Goal: Communication & Community: Participate in discussion

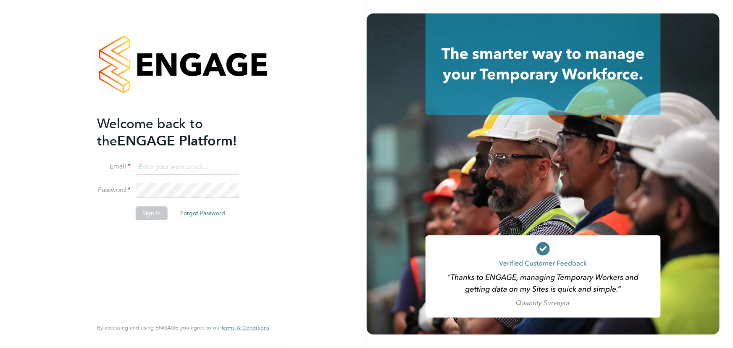
type input "maddy@xede.co.uk"
click at [147, 211] on button "Sign In" at bounding box center [152, 212] width 32 height 13
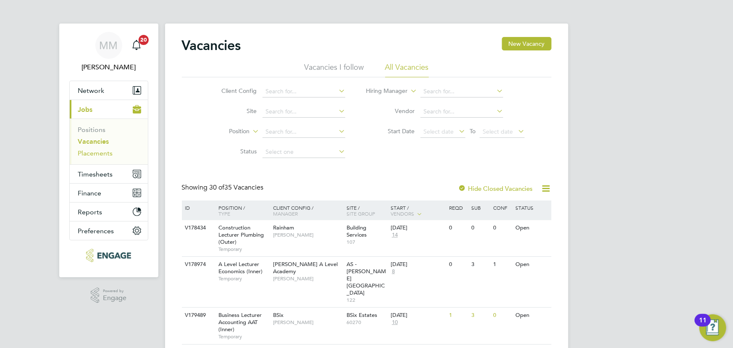
click at [92, 153] on link "Placements" at bounding box center [95, 153] width 35 height 8
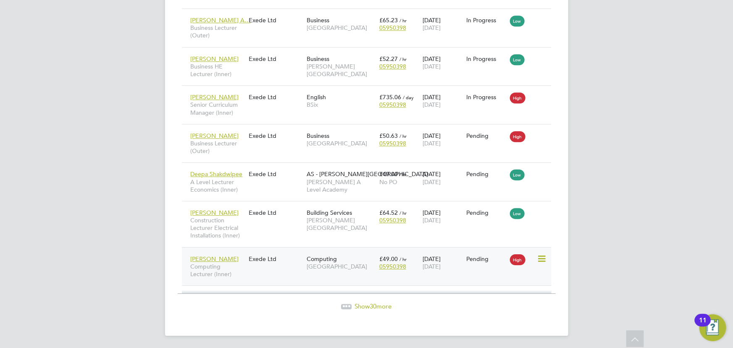
click at [275, 268] on div "[PERSON_NAME] Computing Lecturer (Inner) Exede Ltd Computing [GEOGRAPHIC_DATA] …" at bounding box center [367, 266] width 370 height 39
click at [222, 256] on span "[PERSON_NAME]" at bounding box center [215, 259] width 48 height 8
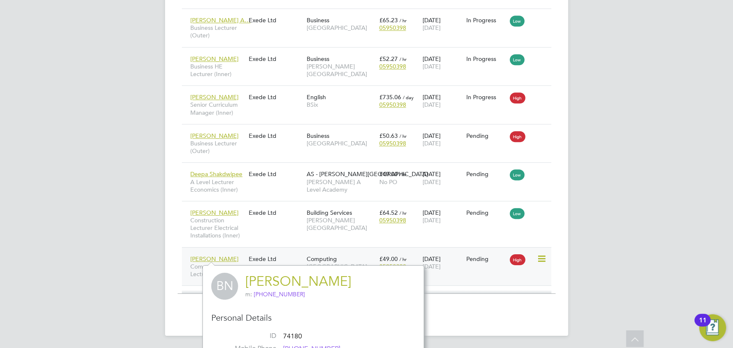
click at [290, 256] on div "Exede Ltd" at bounding box center [276, 259] width 58 height 16
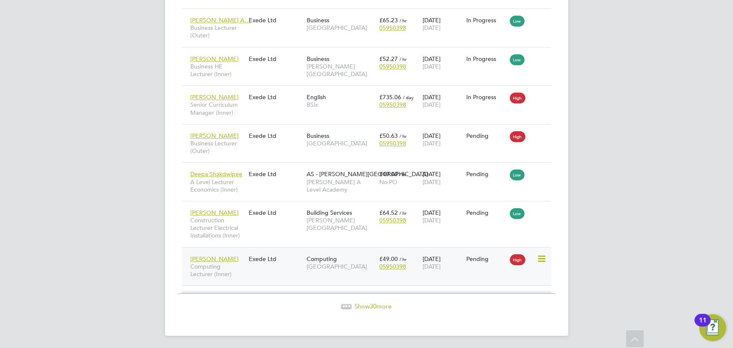
click at [288, 271] on div "[PERSON_NAME] Computing Lecturer (Inner) Exede Ltd Computing [GEOGRAPHIC_DATA] …" at bounding box center [367, 266] width 370 height 39
click at [235, 258] on span "[PERSON_NAME]" at bounding box center [215, 259] width 48 height 8
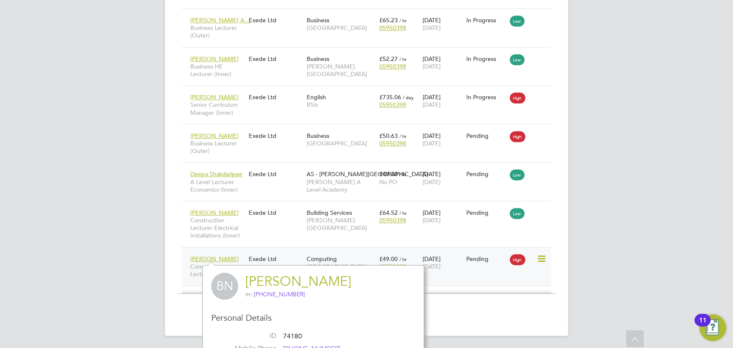
click at [292, 255] on div "Exede Ltd" at bounding box center [276, 259] width 58 height 16
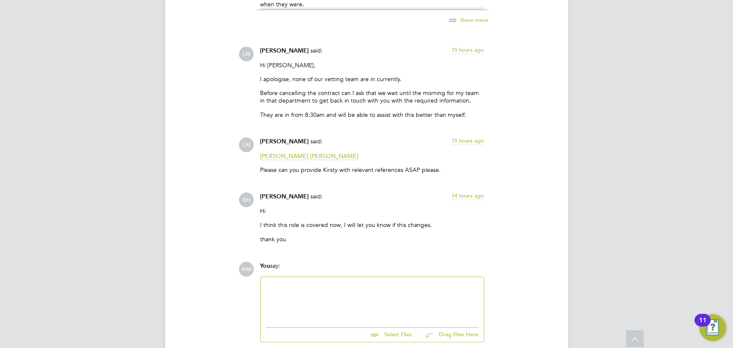
scroll to position [1589, 0]
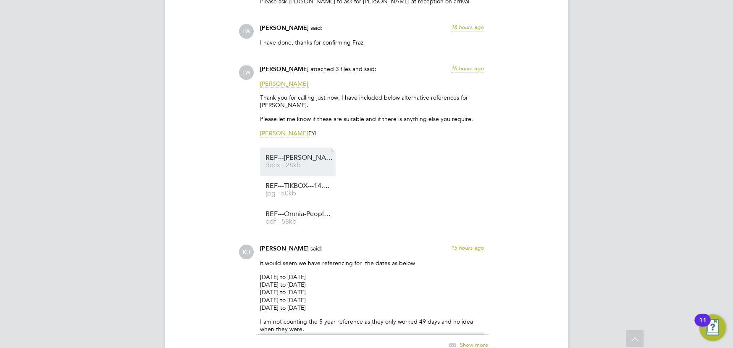
click at [298, 160] on span "REF---Bishop-Oak-Payroll---06.06.2024---26.07.2024" at bounding box center [299, 158] width 67 height 6
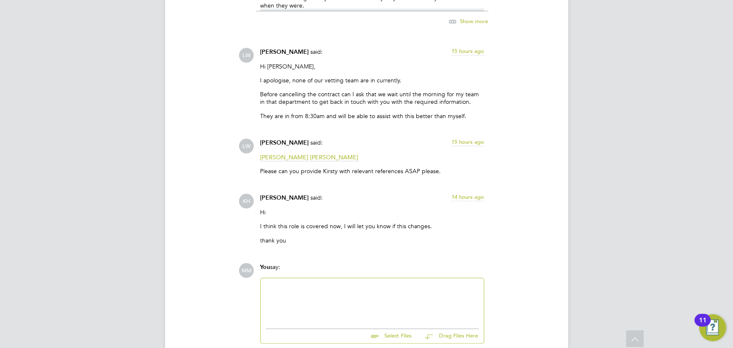
scroll to position [1704, 0]
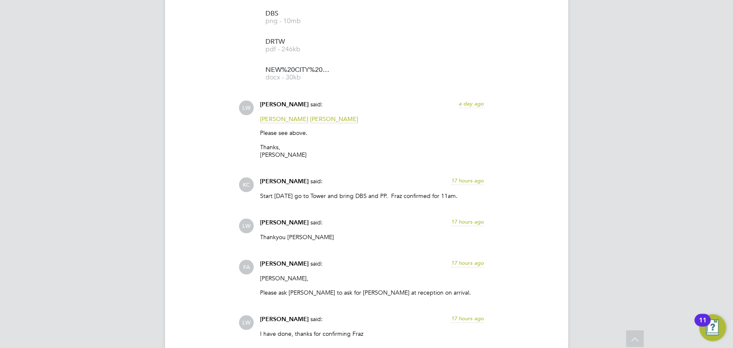
scroll to position [1336, 0]
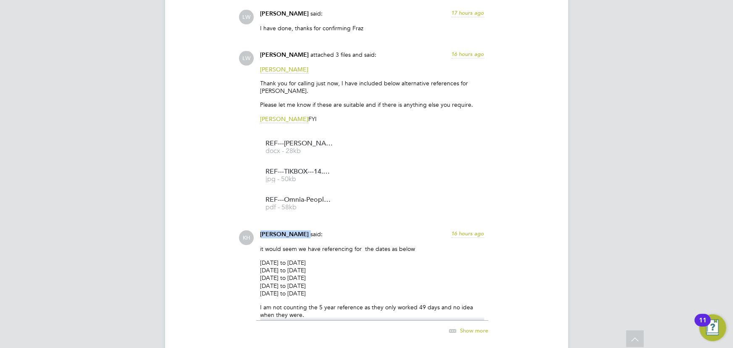
drag, startPoint x: 304, startPoint y: 236, endPoint x: 260, endPoint y: 228, distance: 44.9
copy div "[PERSON_NAME]"
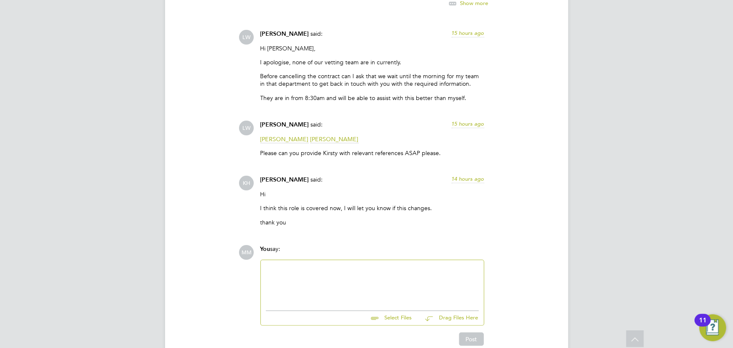
scroll to position [1704, 0]
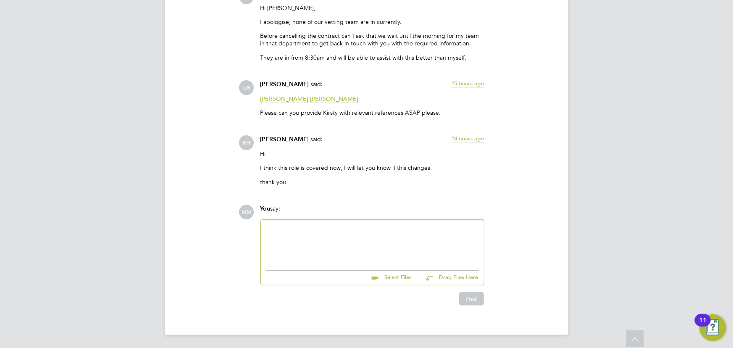
click at [297, 239] on div at bounding box center [372, 243] width 213 height 36
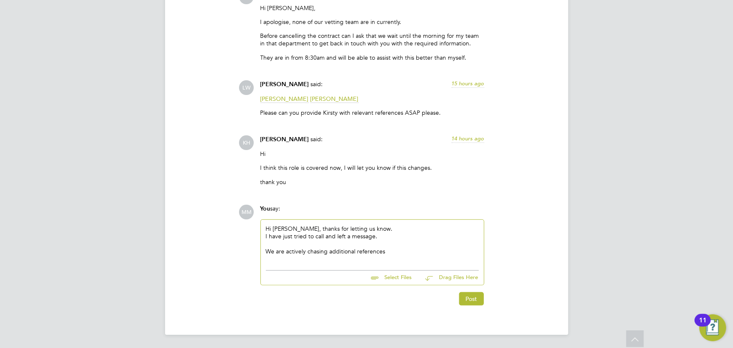
drag, startPoint x: 389, startPoint y: 252, endPoint x: 411, endPoint y: 255, distance: 22.5
click at [389, 252] on div "We are actively chasing additional references" at bounding box center [372, 251] width 213 height 8
click at [393, 256] on div "Hi Kirsty, thanks for letting us know. I have just tried to call and left a mes…" at bounding box center [372, 243] width 213 height 36
click at [267, 263] on div "Hi Kirsty, thanks for letting us know. I have just tried to call and left a mes…" at bounding box center [372, 243] width 223 height 46
click at [277, 255] on div "We are actively chasing additional references" at bounding box center [372, 251] width 213 height 8
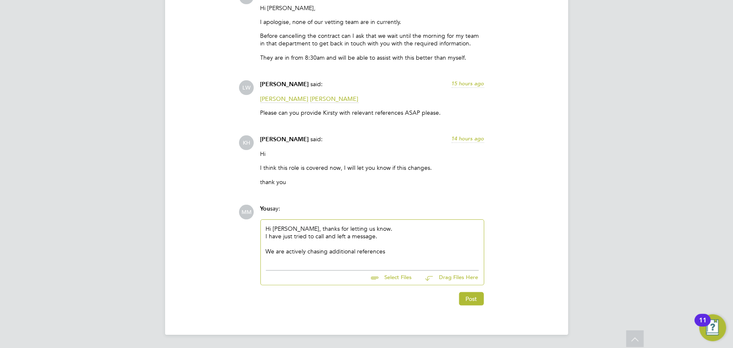
click at [390, 245] on div at bounding box center [372, 244] width 213 height 8
click at [390, 252] on div "We are actively chasing additional references" at bounding box center [372, 251] width 213 height 8
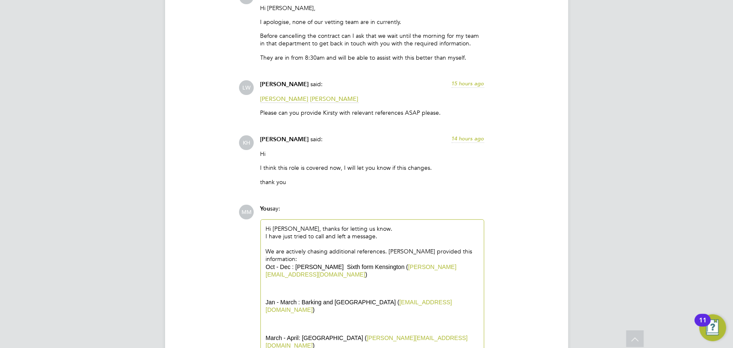
scroll to position [1725, 0]
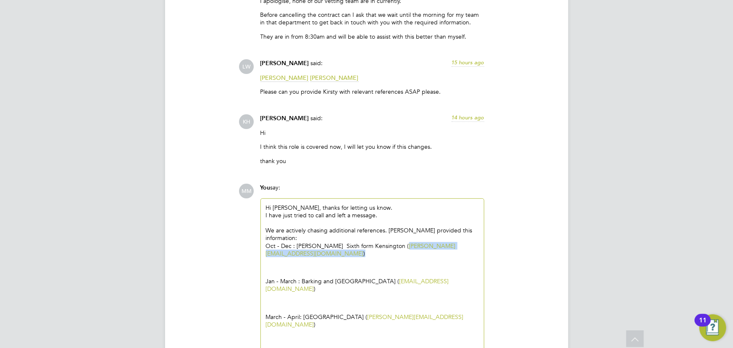
drag, startPoint x: 331, startPoint y: 253, endPoint x: 253, endPoint y: 252, distance: 77.7
click at [259, 252] on div "You say: Hi Kirsty, thanks for letting us know. I have just tried to call and l…" at bounding box center [372, 289] width 232 height 211
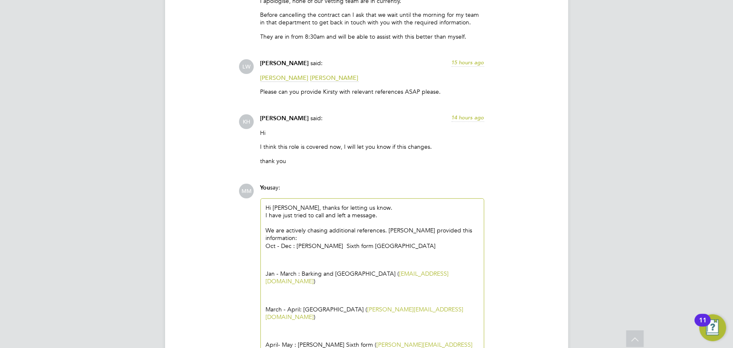
click at [309, 260] on p at bounding box center [372, 260] width 213 height 8
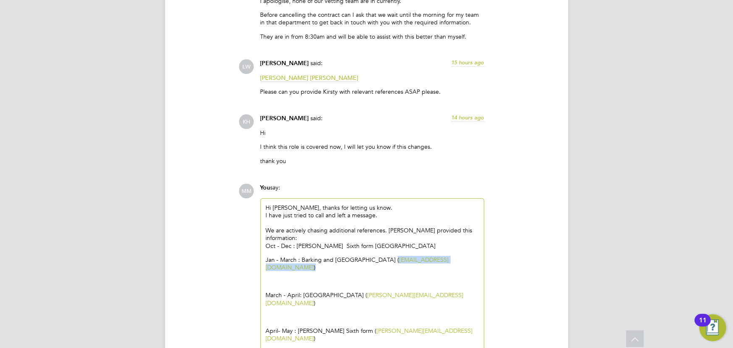
drag, startPoint x: 334, startPoint y: 266, endPoint x: 257, endPoint y: 265, distance: 77.3
click at [257, 265] on div "You say: Hi Kirsty, thanks for letting us know. I have just tried to call and l…" at bounding box center [372, 278] width 232 height 189
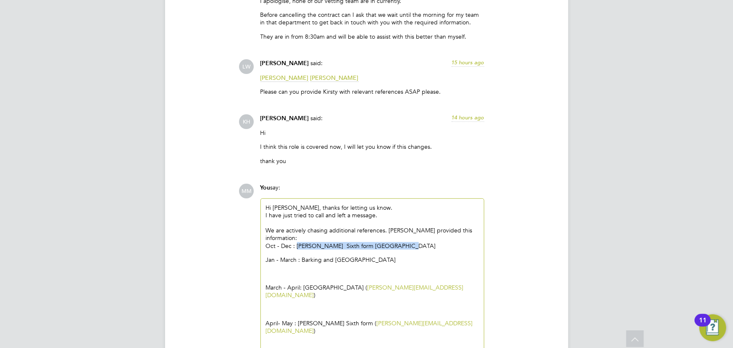
drag, startPoint x: 399, startPoint y: 244, endPoint x: 298, endPoint y: 247, distance: 100.9
click at [298, 247] on p "Oct - Dec : William Morris Sixth form Kensington" at bounding box center [372, 246] width 213 height 8
drag, startPoint x: 351, startPoint y: 260, endPoint x: 303, endPoint y: 260, distance: 47.9
click at [303, 260] on p "Jan - March : Barking and Dagenham college" at bounding box center [372, 260] width 213 height 8
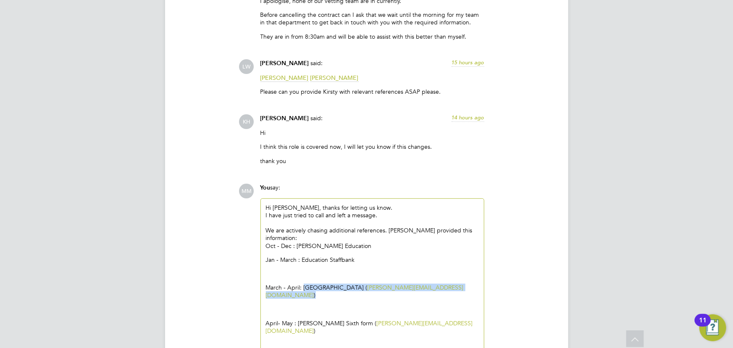
drag, startPoint x: 408, startPoint y: 287, endPoint x: 304, endPoint y: 289, distance: 104.6
click at [304, 289] on p "March - April: Southwark college ( adil@ace-rec.co.uk )" at bounding box center [372, 291] width 213 height 15
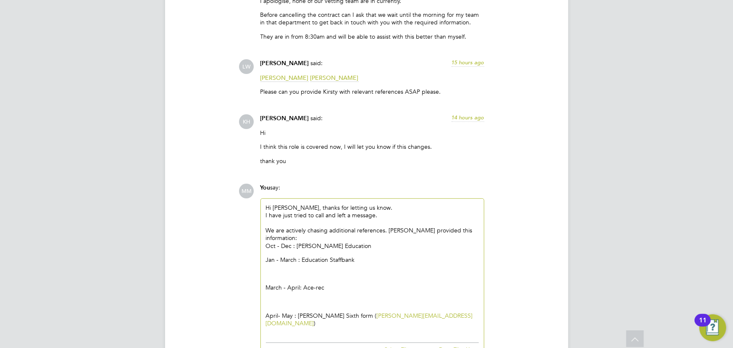
click at [298, 265] on div "We are actively chasing additional references. Bogdana provided this informatio…" at bounding box center [372, 276] width 213 height 100
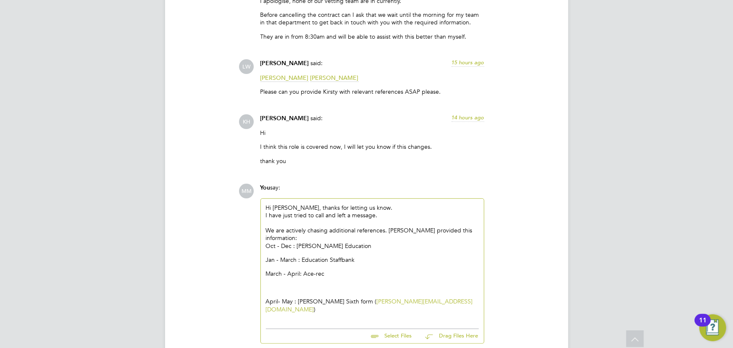
click at [269, 260] on p "Jan - March : Education Staffbank" at bounding box center [372, 260] width 213 height 8
click at [302, 288] on p at bounding box center [372, 288] width 213 height 8
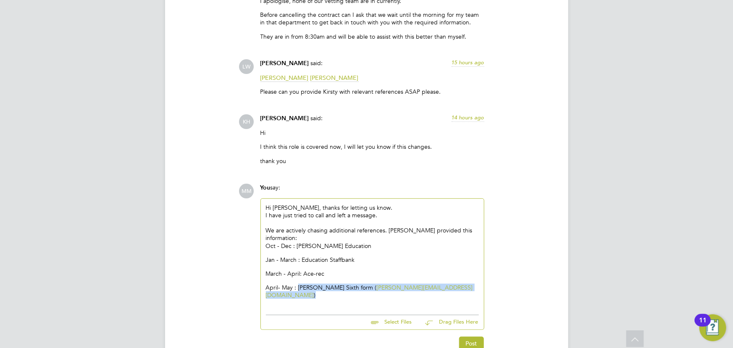
drag, startPoint x: 434, startPoint y: 286, endPoint x: 298, endPoint y: 289, distance: 135.7
click at [298, 289] on p "April- May : Harris Sixth form ( bridget@reesoneducation.com )" at bounding box center [372, 291] width 213 height 15
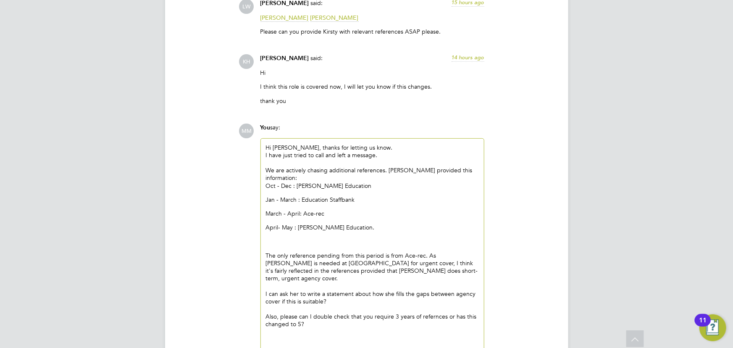
scroll to position [1799, 0]
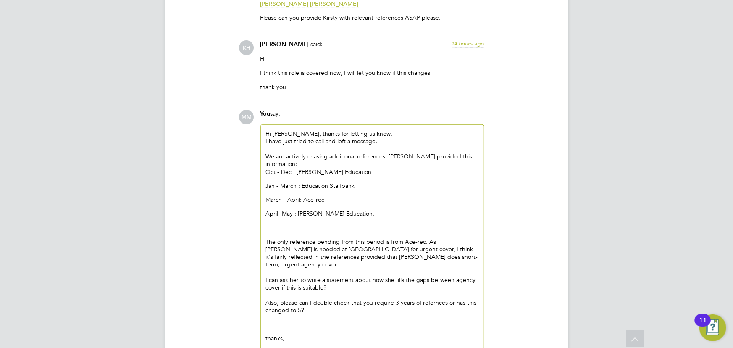
click at [432, 298] on p "The only reference pending from this period is from Ace-rec. As Bogdana is need…" at bounding box center [372, 276] width 213 height 76
click at [336, 262] on p "The only reference pending from this period is from Ace-rec. As Bogdana is need…" at bounding box center [372, 276] width 213 height 76
click at [428, 239] on p "The only reference pending from this period is from Ace-rec. As Bogdana is need…" at bounding box center [372, 276] width 213 height 76
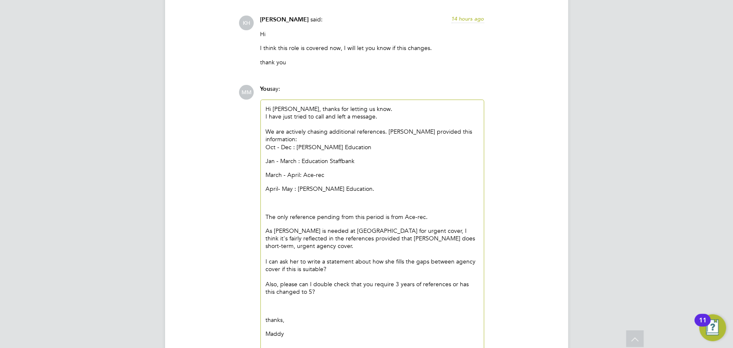
scroll to position [1837, 0]
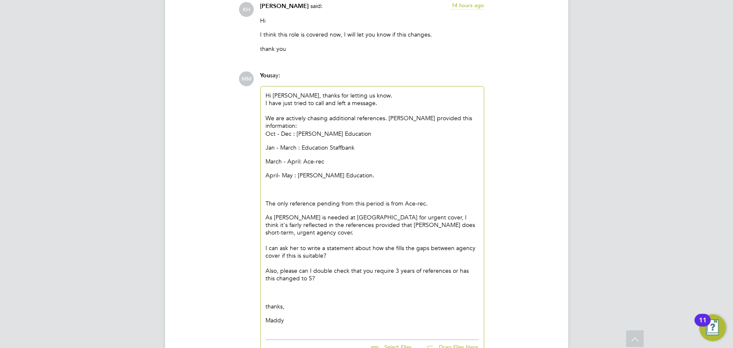
click at [373, 263] on p "As Bogdana is needed at New City for urgent cover, I think it's fairly reflecte…" at bounding box center [372, 247] width 213 height 69
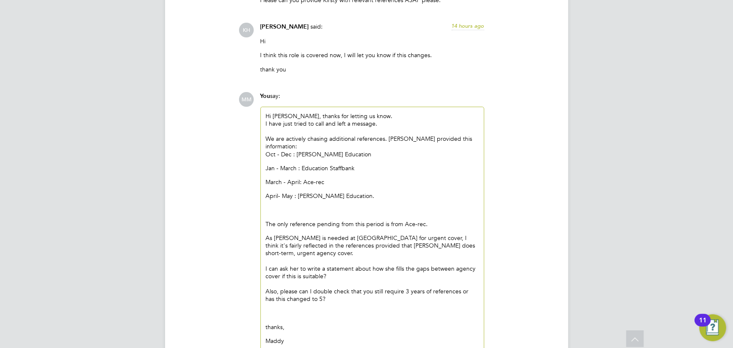
scroll to position [1899, 0]
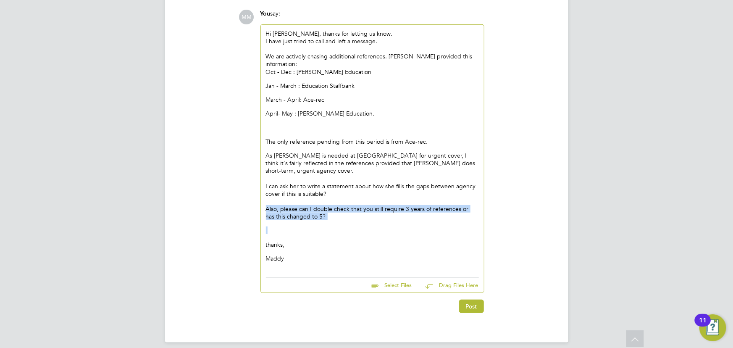
drag, startPoint x: 329, startPoint y: 213, endPoint x: 266, endPoint y: 201, distance: 64.2
click at [266, 201] on div "We are actively chasing additional references. Bogdana provided this informatio…" at bounding box center [372, 158] width 213 height 210
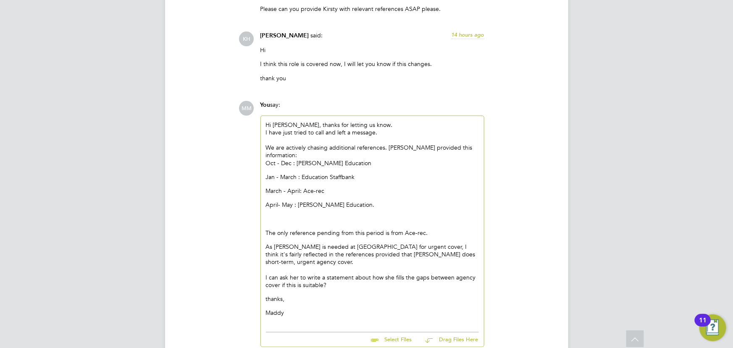
scroll to position [1862, 0]
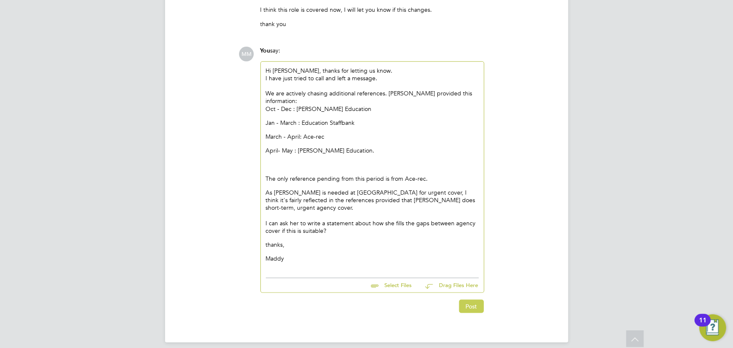
click at [471, 300] on button "Post" at bounding box center [471, 306] width 25 height 13
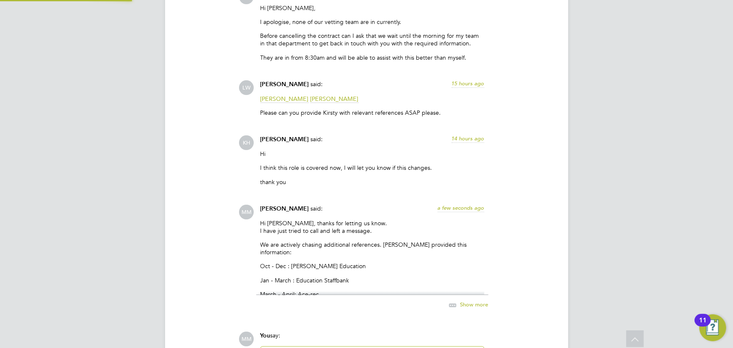
scroll to position [1831, 0]
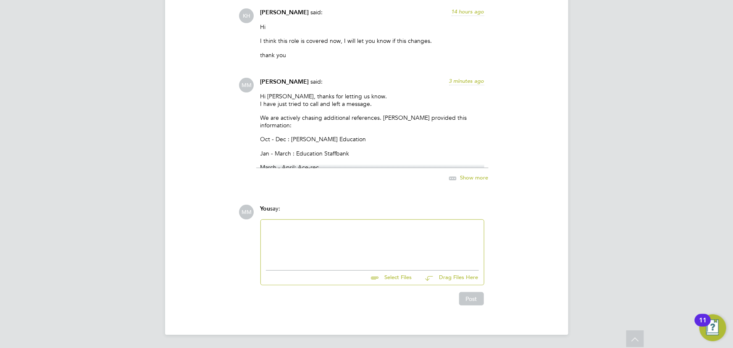
click at [366, 118] on p "We are actively chasing additional references. Bogdana provided this informatio…" at bounding box center [372, 121] width 224 height 15
